Goal: Information Seeking & Learning: Learn about a topic

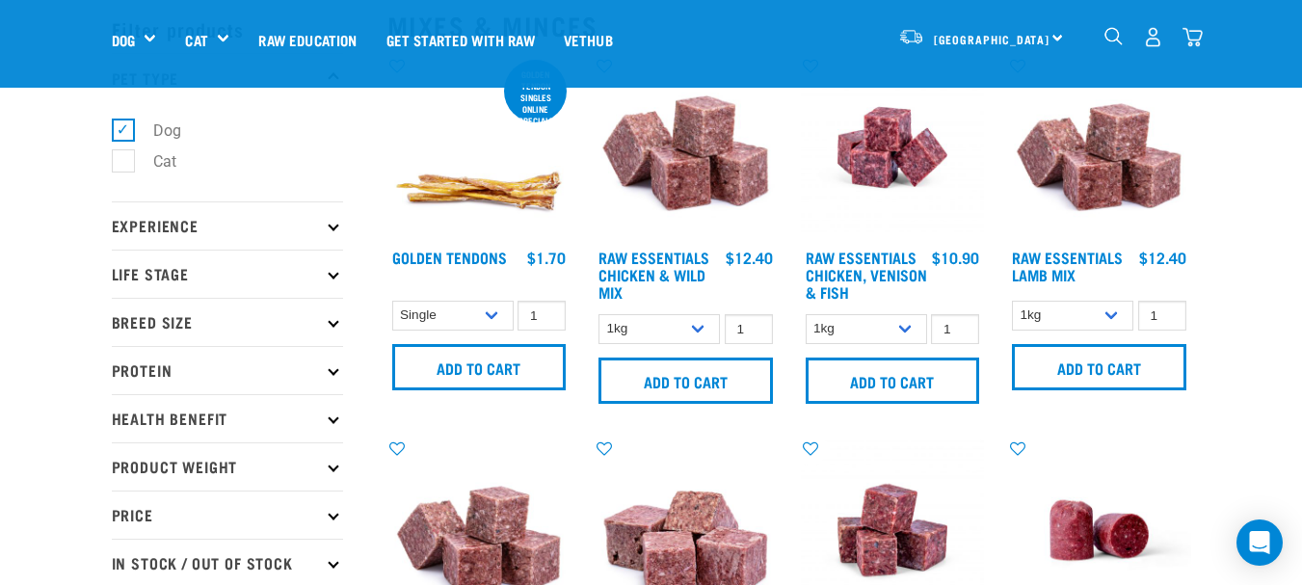
scroll to position [96, 0]
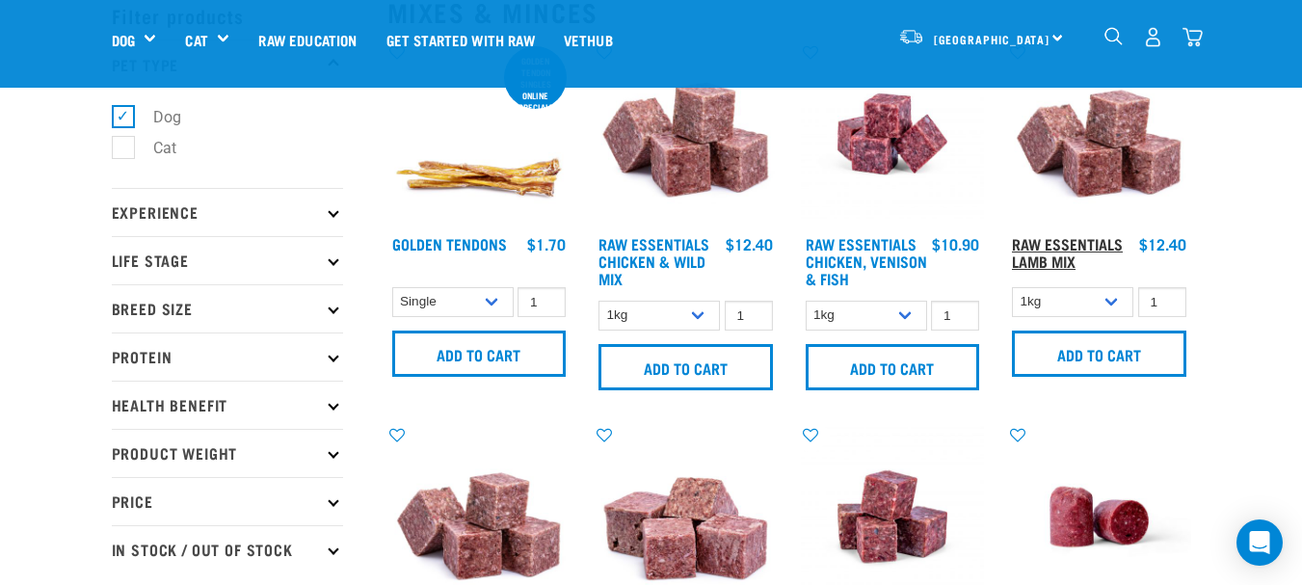
click at [1071, 253] on link "Raw Essentials Lamb Mix" at bounding box center [1067, 252] width 111 height 26
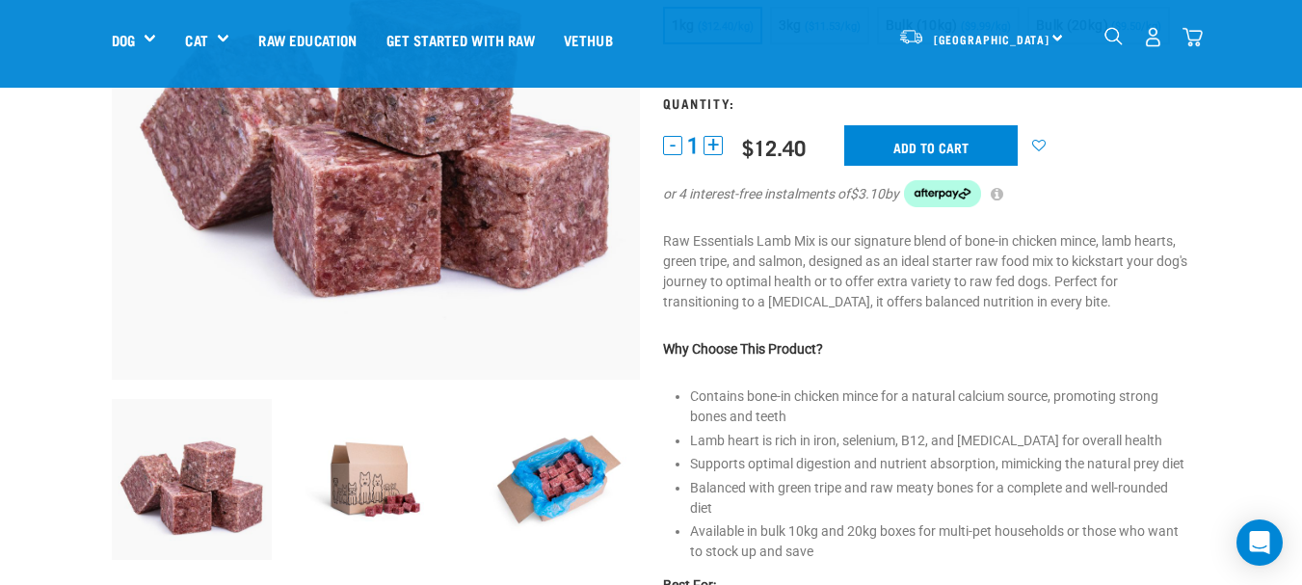
scroll to position [193, 0]
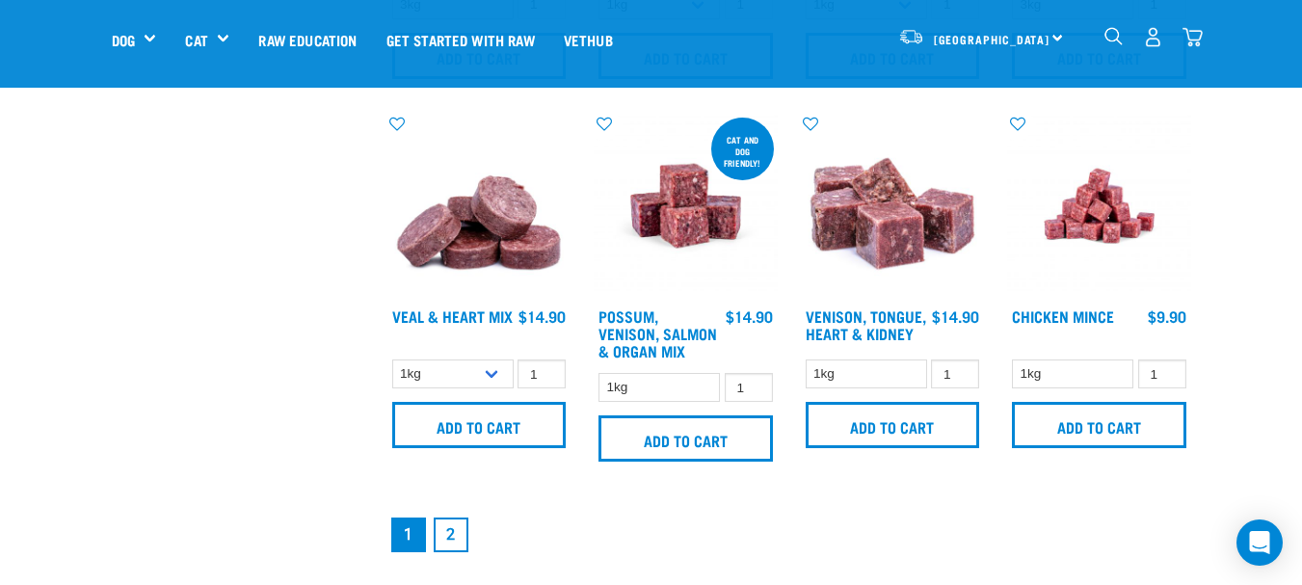
scroll to position [2698, 0]
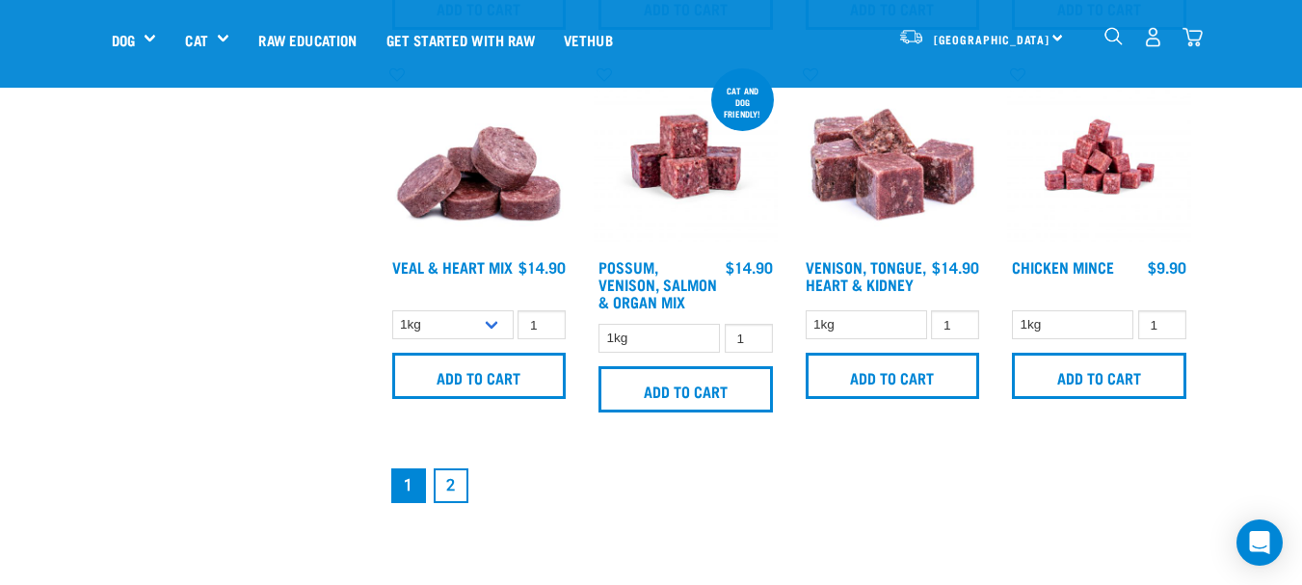
click at [446, 493] on link "2" at bounding box center [451, 485] width 35 height 35
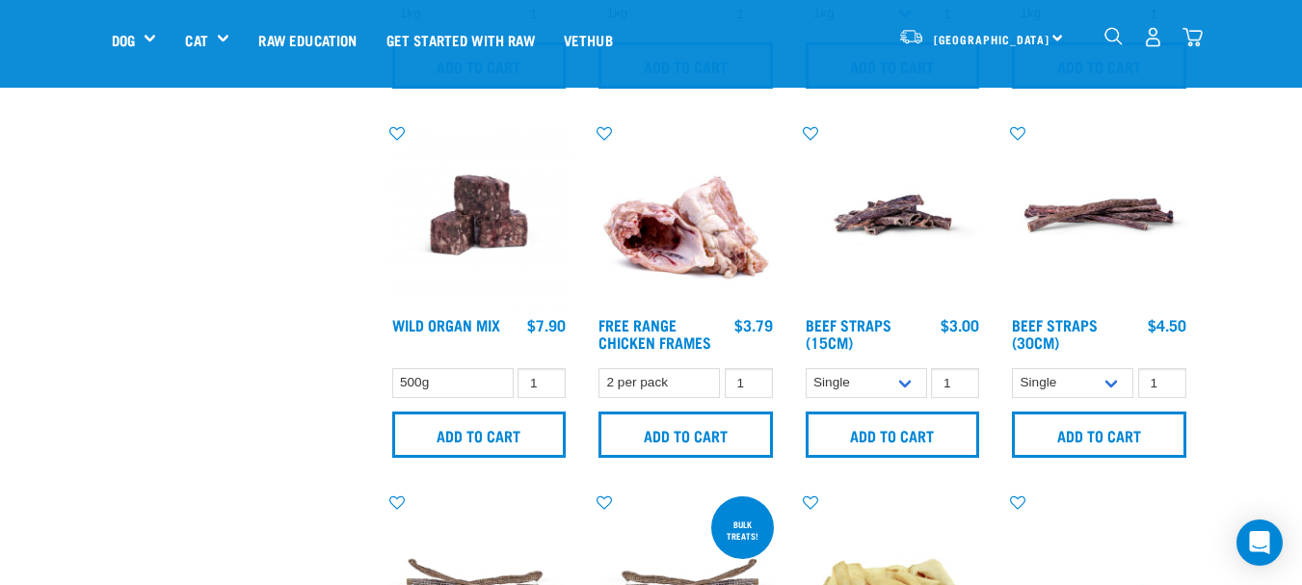
scroll to position [771, 0]
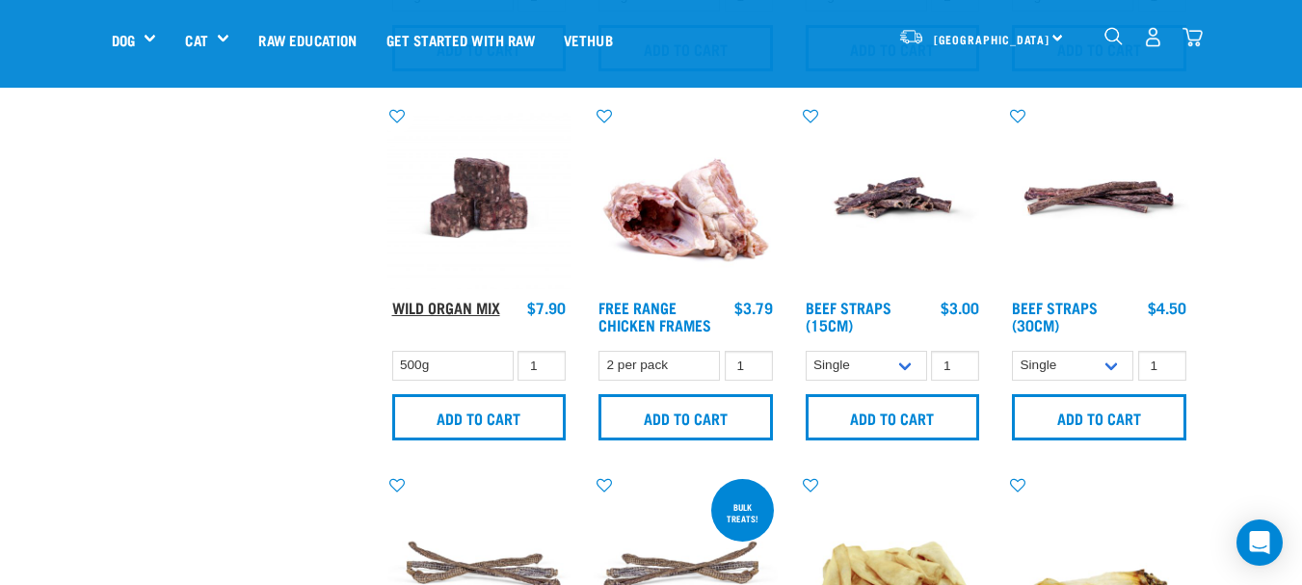
click at [480, 311] on link "Wild Organ Mix" at bounding box center [446, 307] width 108 height 9
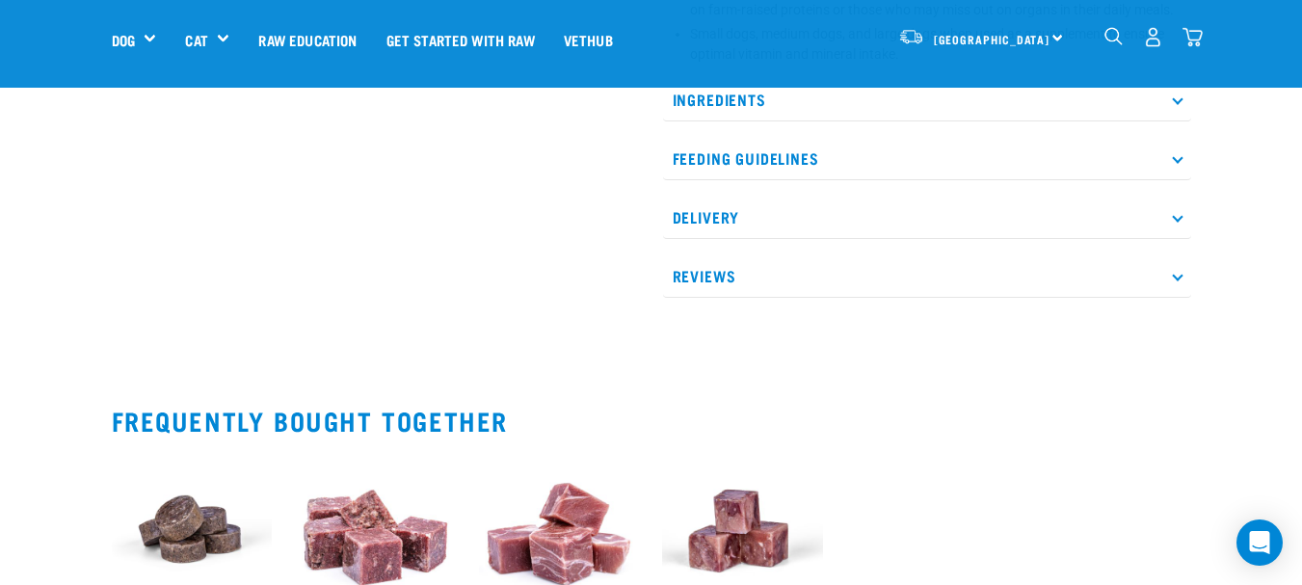
scroll to position [964, 0]
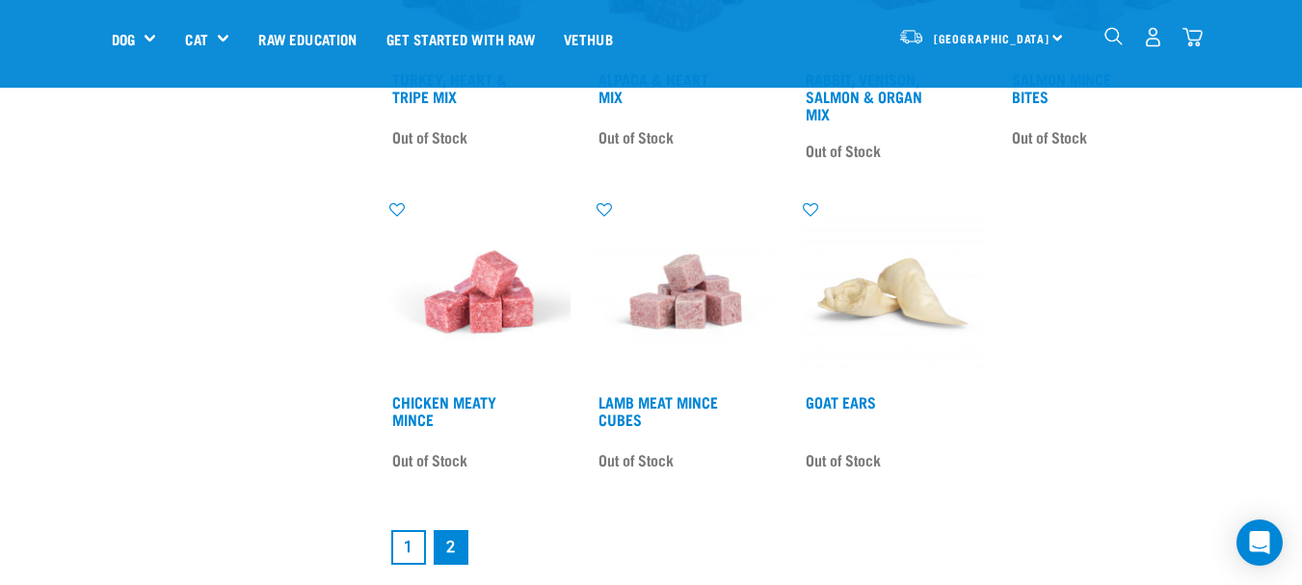
scroll to position [2449, 0]
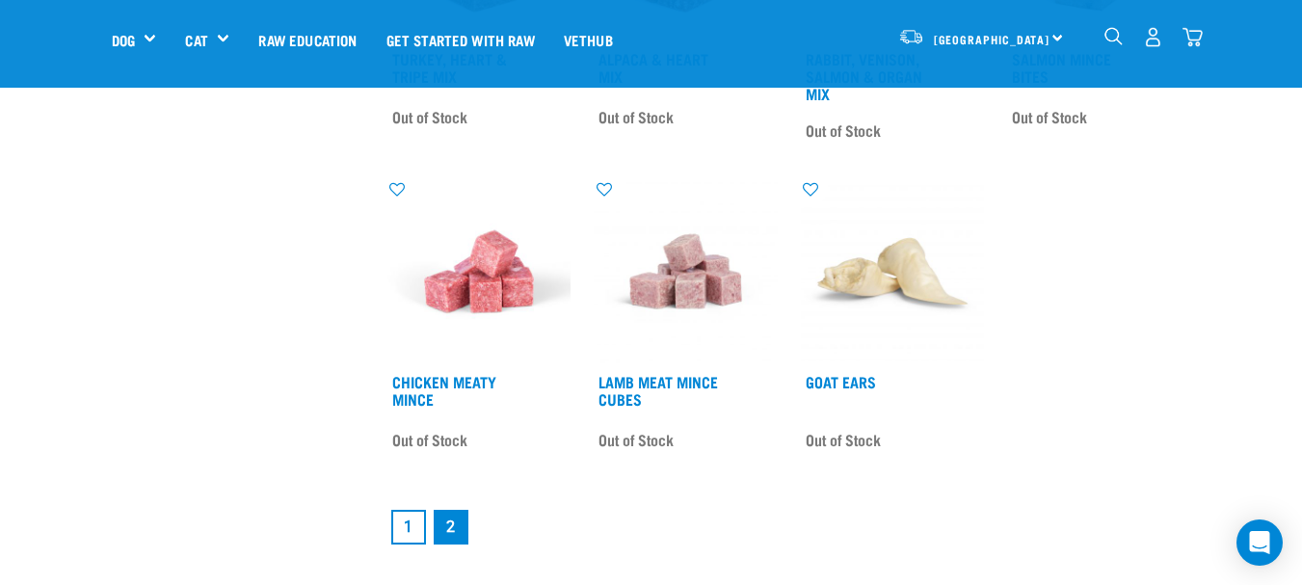
click at [407, 525] on link "1" at bounding box center [408, 527] width 35 height 35
